Goal: Transaction & Acquisition: Purchase product/service

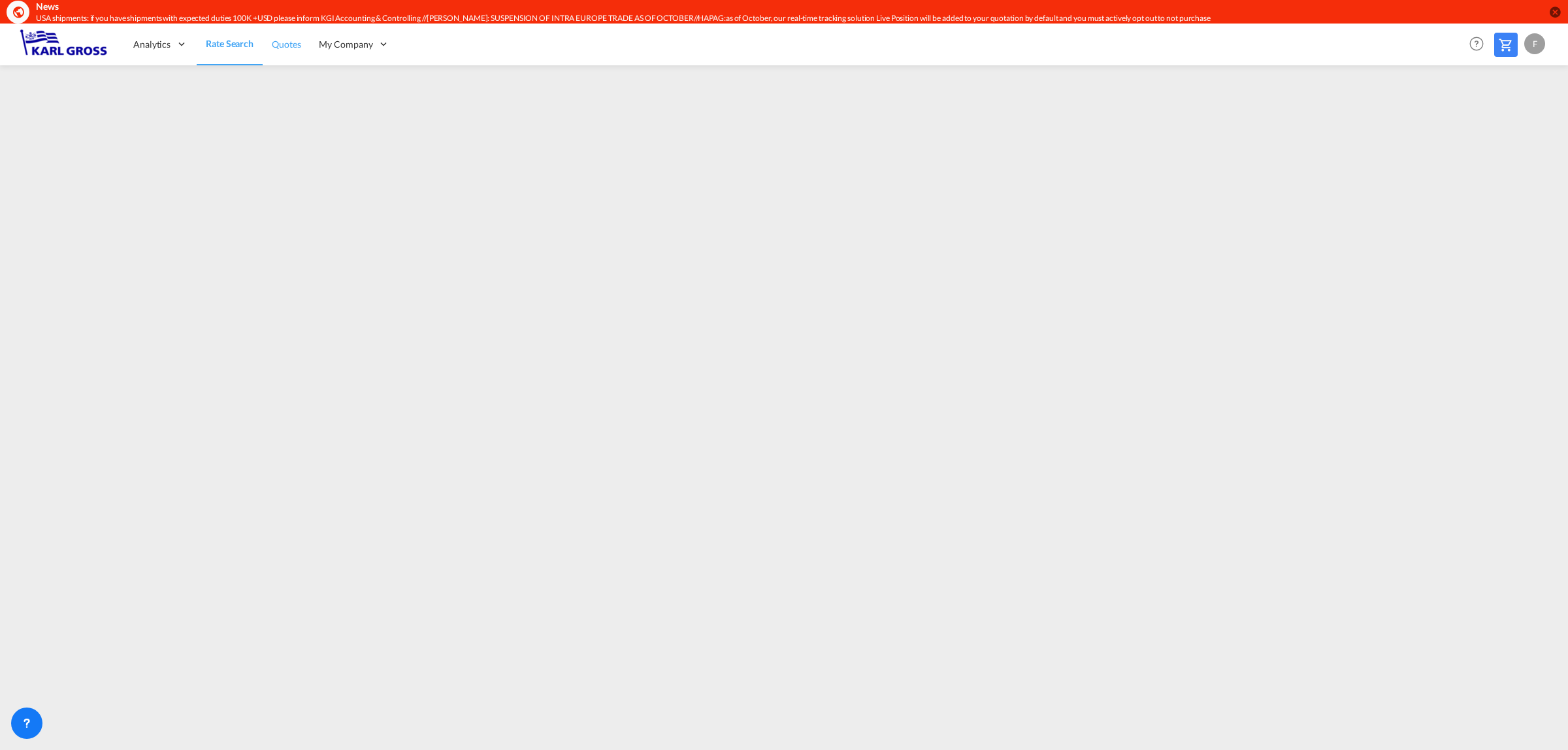
click at [285, 46] on span "Quotes" at bounding box center [286, 44] width 29 height 11
click at [217, 51] on link "Rate Search" at bounding box center [229, 44] width 65 height 42
